Goal: Find specific page/section: Find specific page/section

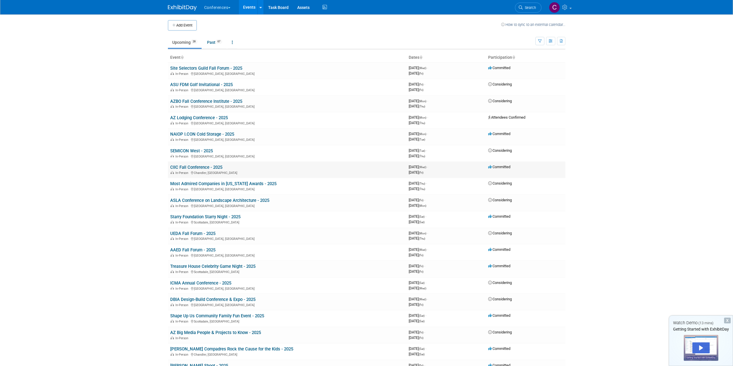
click at [191, 166] on link "CIIC Fall Conference - 2025" at bounding box center [196, 167] width 52 height 5
click at [220, 7] on button "Conferences" at bounding box center [221, 6] width 34 height 13
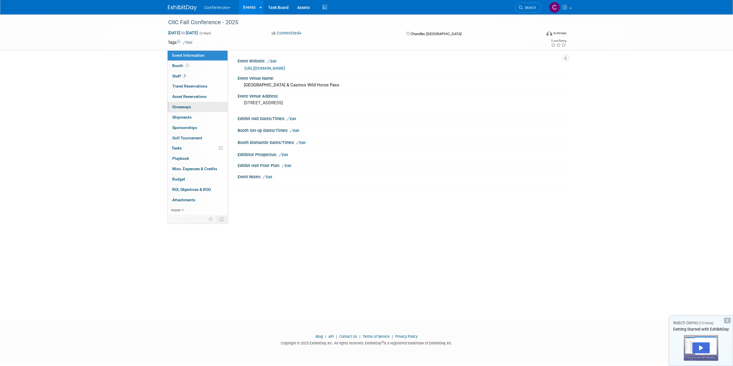
click at [187, 108] on span "Giveaways 0" at bounding box center [181, 106] width 19 height 5
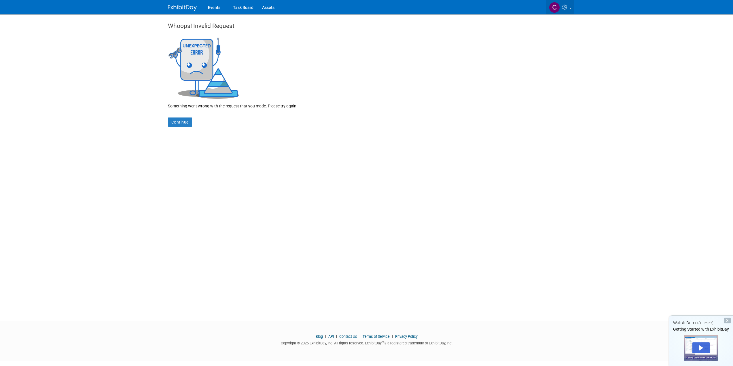
click at [555, 7] on img at bounding box center [554, 7] width 11 height 11
